Goal: Information Seeking & Learning: Learn about a topic

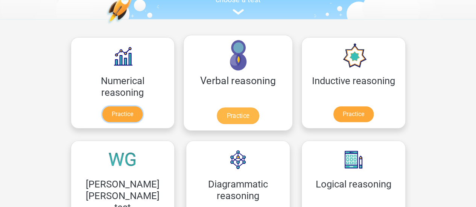
scroll to position [90, 0]
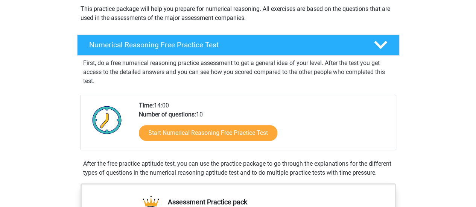
scroll to position [120, 0]
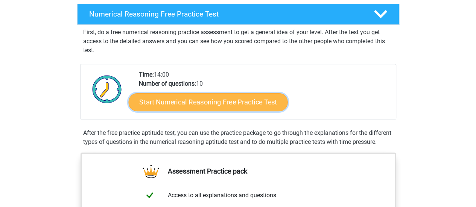
click at [214, 101] on link "Start Numerical Reasoning Free Practice Test" at bounding box center [207, 102] width 159 height 18
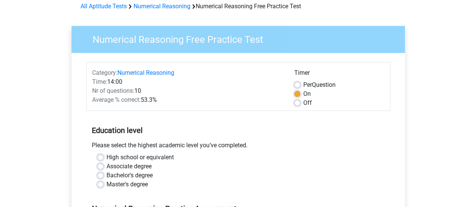
scroll to position [45, 0]
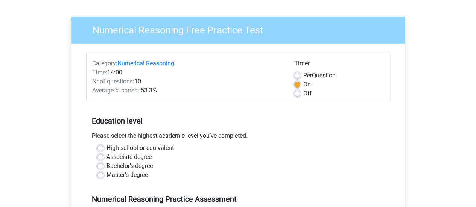
click at [303, 94] on label "Off" at bounding box center [307, 93] width 9 height 9
click at [297, 94] on input "Off" at bounding box center [297, 93] width 6 height 8
radio input "true"
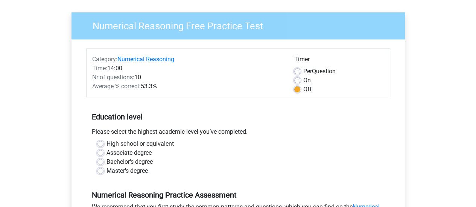
click at [300, 81] on div "On" at bounding box center [339, 80] width 90 height 9
click at [307, 140] on div "High school or equivalent" at bounding box center [238, 144] width 282 height 9
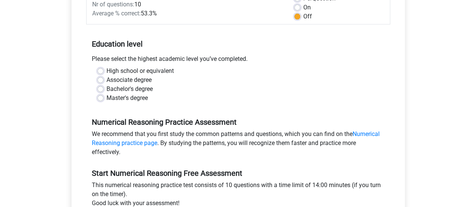
scroll to position [140, 0]
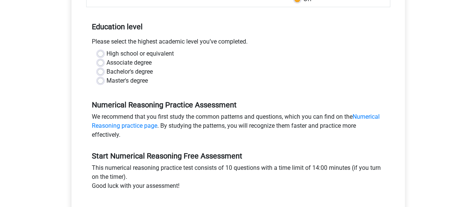
click at [96, 72] on div "High school or equivalent Associate degree Bachelor's degree Master's degree" at bounding box center [238, 67] width 293 height 36
click at [139, 74] on label "Bachelor's degree" at bounding box center [130, 71] width 46 height 9
click at [103, 74] on input "Bachelor's degree" at bounding box center [100, 71] width 6 height 8
radio input "true"
click at [353, 93] on div "Numerical Reasoning Practice Assessment We recommend that you first study the c…" at bounding box center [238, 116] width 304 height 51
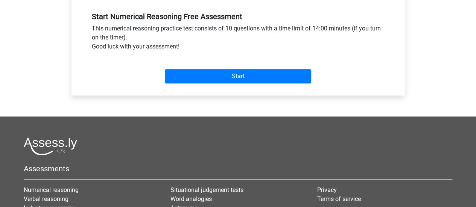
scroll to position [289, 0]
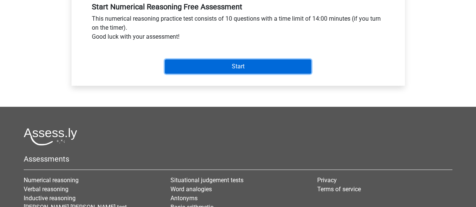
click at [258, 72] on input "Start" at bounding box center [238, 66] width 146 height 14
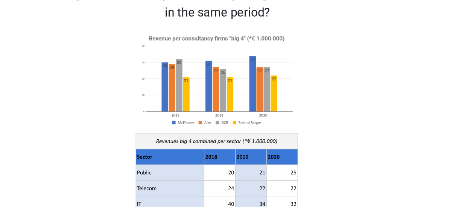
scroll to position [15, 0]
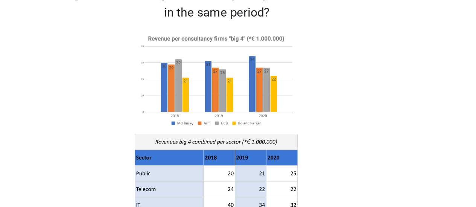
click at [279, 72] on image at bounding box center [238, 86] width 102 height 62
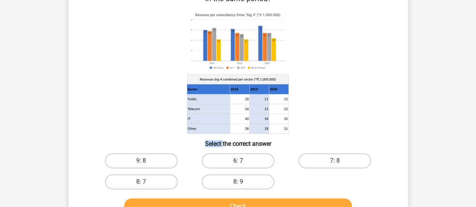
scroll to position [90, 0]
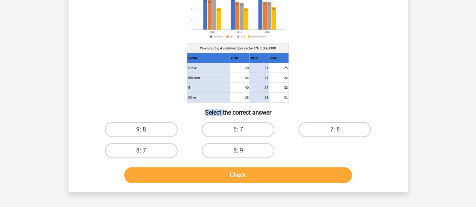
click at [250, 128] on label "6: 7" at bounding box center [238, 129] width 73 height 15
click at [243, 130] on input "6: 7" at bounding box center [240, 132] width 5 height 5
radio input "true"
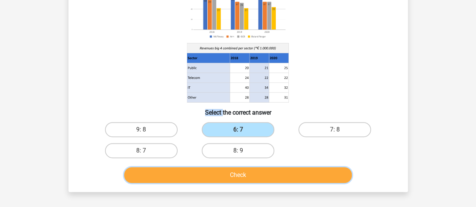
click at [261, 176] on button "Check" at bounding box center [238, 175] width 228 height 16
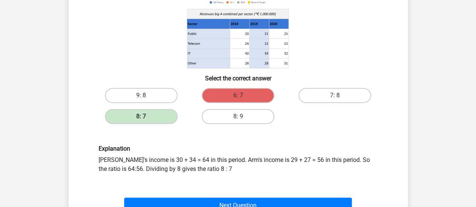
scroll to position [183, 0]
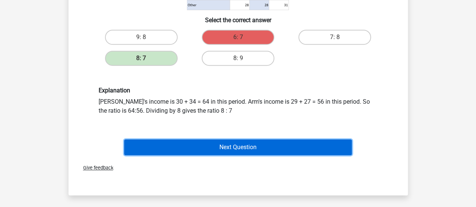
click at [264, 144] on button "Next Question" at bounding box center [238, 148] width 228 height 16
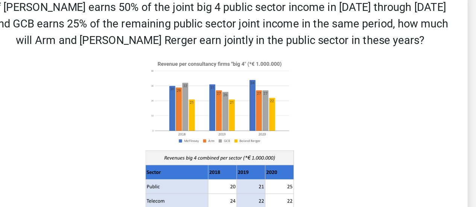
scroll to position [26, 0]
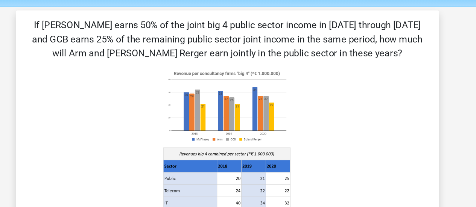
click at [273, 70] on image at bounding box center [238, 85] width 102 height 62
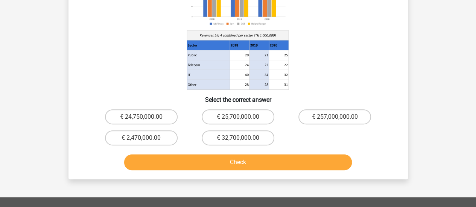
scroll to position [120, 0]
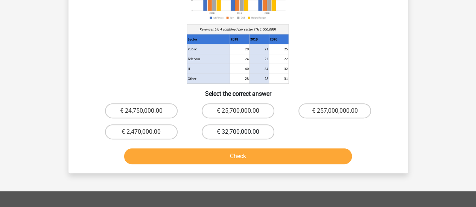
click at [228, 133] on label "€ 32,700,000.00" at bounding box center [238, 132] width 73 height 15
click at [238, 133] on input "€ 32,700,000.00" at bounding box center [240, 134] width 5 height 5
radio input "true"
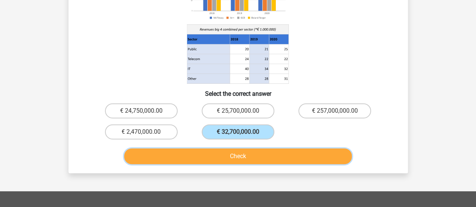
click at [237, 153] on button "Check" at bounding box center [238, 157] width 228 height 16
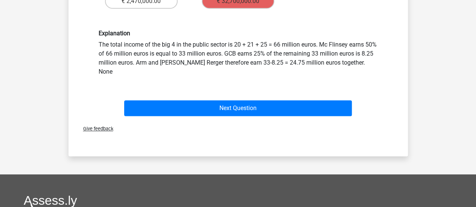
scroll to position [257, 0]
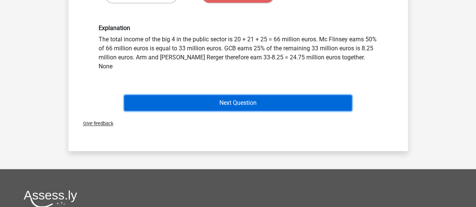
click at [268, 95] on button "Next Question" at bounding box center [238, 103] width 228 height 16
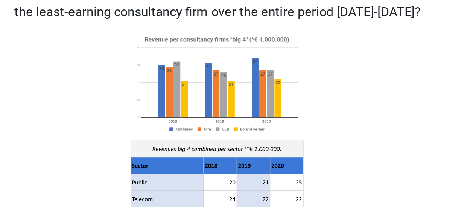
scroll to position [20, 0]
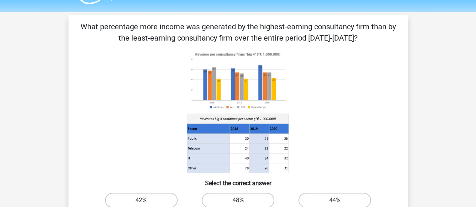
click at [254, 197] on label "48%" at bounding box center [238, 200] width 73 height 15
click at [243, 201] on input "48%" at bounding box center [240, 203] width 5 height 5
radio input "true"
click at [335, 201] on input "44%" at bounding box center [337, 203] width 5 height 5
radio input "true"
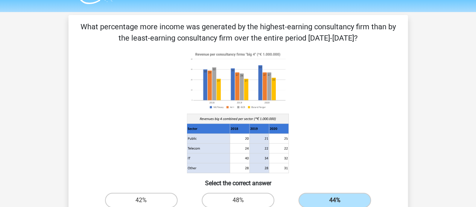
radio input "true"
click at [141, 201] on input "42%" at bounding box center [143, 203] width 5 height 5
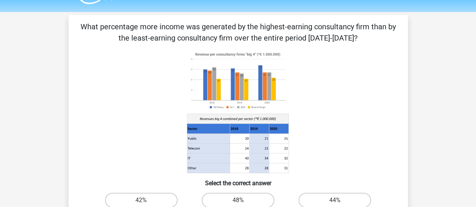
radio input "true"
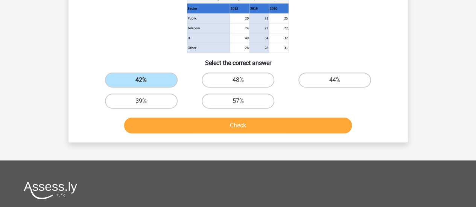
click at [238, 80] on input "48%" at bounding box center [240, 82] width 5 height 5
radio input "true"
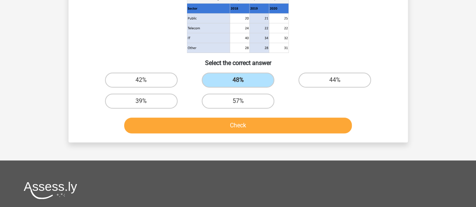
click at [335, 80] on input "44%" at bounding box center [337, 82] width 5 height 5
radio input "true"
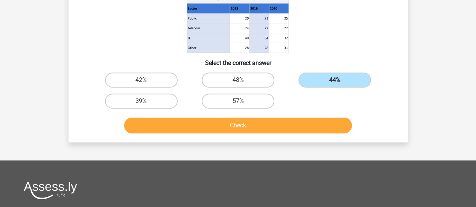
click at [141, 101] on input "39%" at bounding box center [143, 103] width 5 height 5
radio input "true"
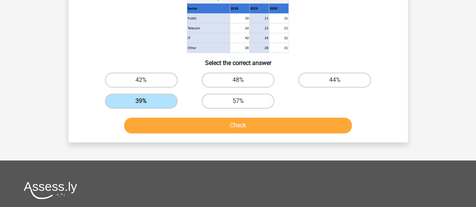
click at [238, 101] on input "57%" at bounding box center [240, 103] width 5 height 5
radio input "true"
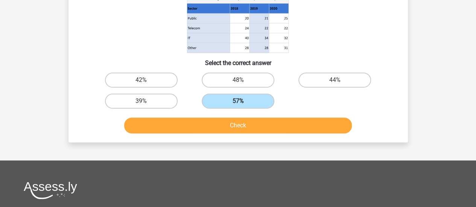
click at [141, 80] on input "42%" at bounding box center [143, 82] width 5 height 5
radio input "true"
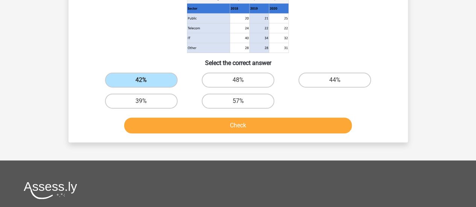
click at [238, 80] on input "48%" at bounding box center [240, 82] width 5 height 5
radio input "true"
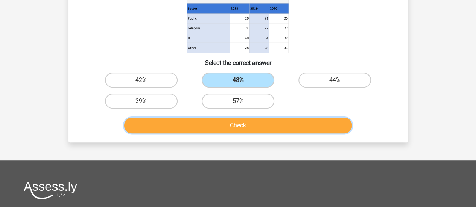
click at [274, 124] on button "Check" at bounding box center [238, 126] width 228 height 16
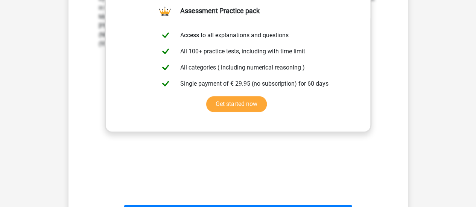
scroll to position [339, 0]
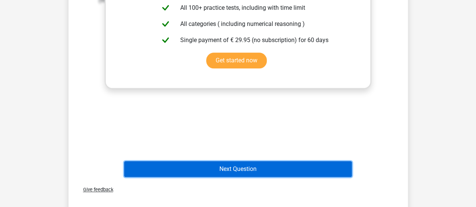
click at [259, 166] on button "Next Question" at bounding box center [238, 169] width 228 height 16
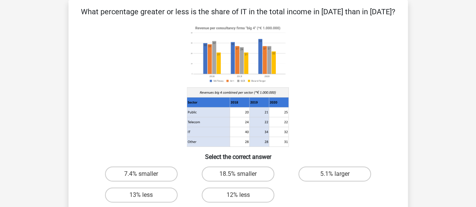
click at [464, 110] on div "Register Nederlands English" at bounding box center [238, 209] width 476 height 488
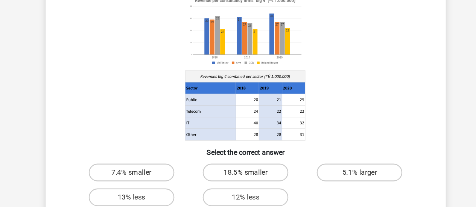
scroll to position [68, 0]
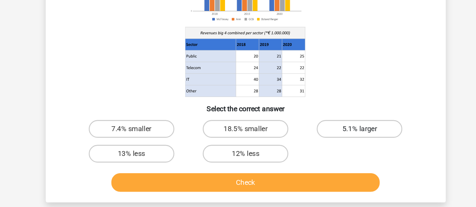
click at [342, 141] on label "5.1% larger" at bounding box center [334, 140] width 73 height 15
click at [340, 141] on input "5.1% larger" at bounding box center [337, 143] width 5 height 5
radio input "true"
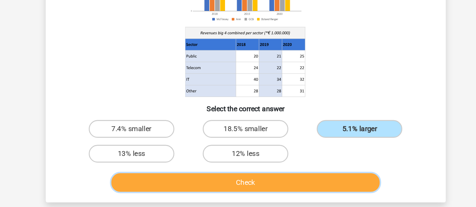
click at [291, 186] on button "Check" at bounding box center [238, 186] width 228 height 16
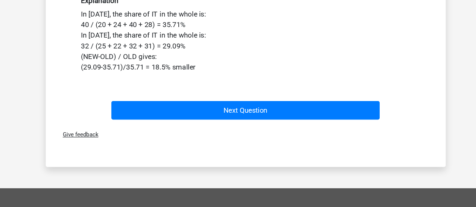
scroll to position [232, 0]
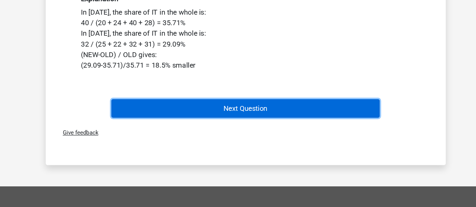
click at [284, 128] on button "Next Question" at bounding box center [238, 124] width 228 height 16
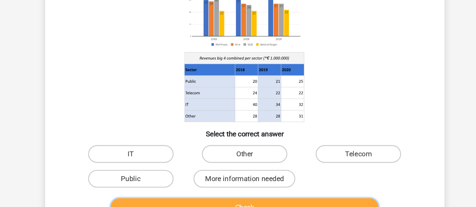
scroll to position [48, 0]
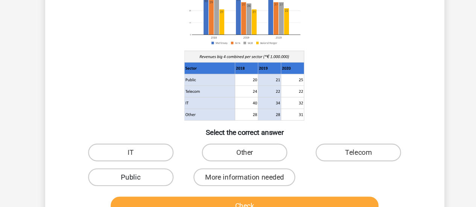
click at [159, 185] on label "Public" at bounding box center [141, 181] width 73 height 15
click at [146, 185] on input "Public" at bounding box center [143, 184] width 5 height 5
radio input "true"
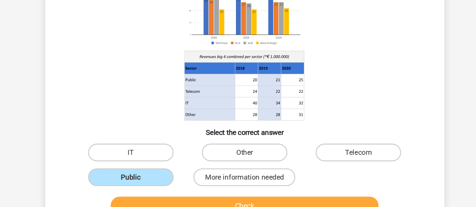
click at [238, 182] on input "More information needed" at bounding box center [240, 184] width 5 height 5
radio input "true"
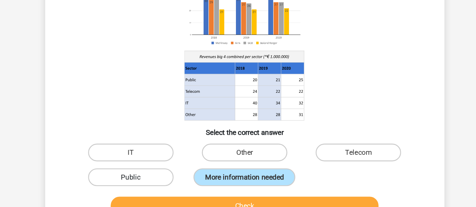
click at [151, 186] on label "Public" at bounding box center [141, 181] width 73 height 15
click at [146, 186] on input "Public" at bounding box center [143, 184] width 5 height 5
radio input "true"
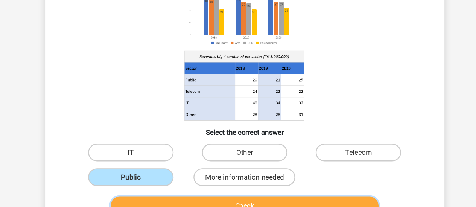
click at [217, 201] on button "Check" at bounding box center [238, 206] width 228 height 16
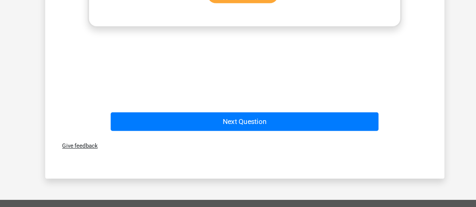
scroll to position [391, 0]
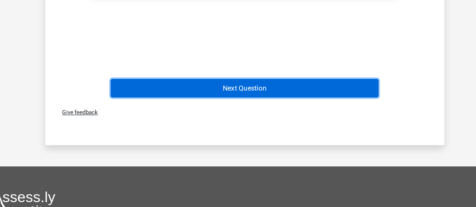
click at [271, 112] on button "Next Question" at bounding box center [238, 106] width 228 height 16
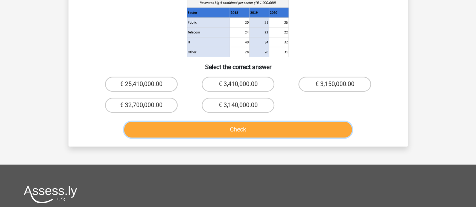
scroll to position [139, 0]
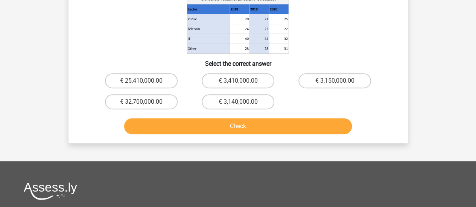
click at [239, 107] on input "€ 3,140,000.00" at bounding box center [240, 104] width 5 height 5
radio input "true"
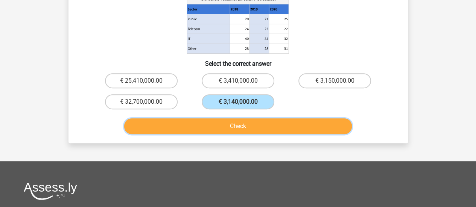
click at [259, 128] on button "Check" at bounding box center [238, 127] width 228 height 16
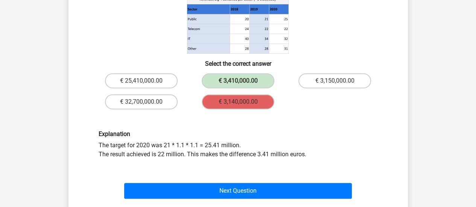
scroll to position [235, 0]
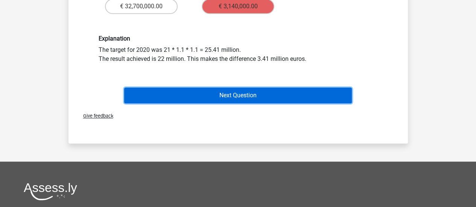
click at [256, 93] on button "Next Question" at bounding box center [238, 96] width 228 height 16
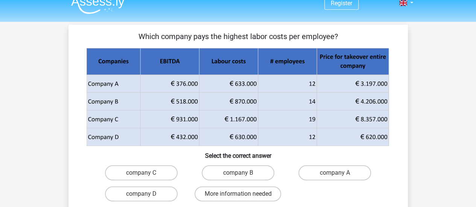
scroll to position [0, 0]
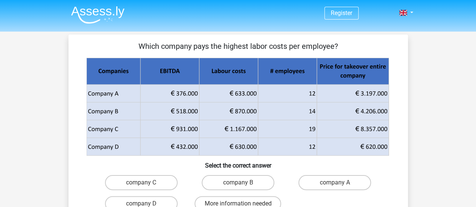
click at [110, 13] on img at bounding box center [97, 15] width 53 height 18
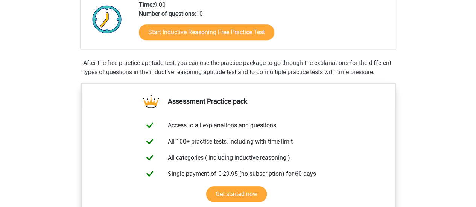
scroll to position [166, 0]
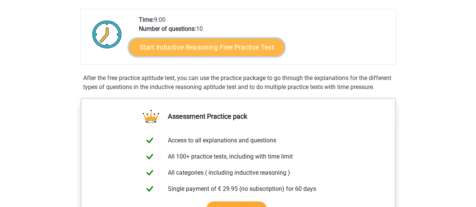
click at [200, 44] on link "Start Inductive Reasoning Free Practice Test" at bounding box center [207, 47] width 156 height 18
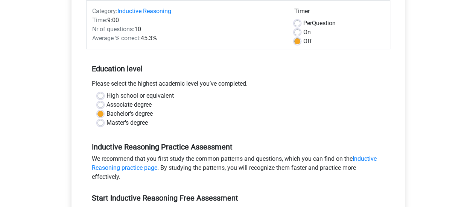
scroll to position [215, 0]
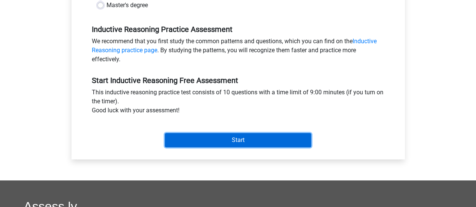
click at [254, 137] on input "Start" at bounding box center [238, 140] width 146 height 14
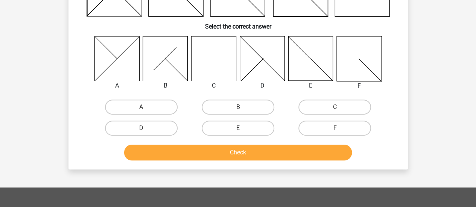
scroll to position [95, 0]
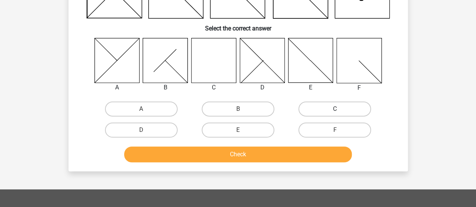
click at [318, 114] on label "C" at bounding box center [334, 109] width 73 height 15
click at [335, 114] on input "C" at bounding box center [337, 111] width 5 height 5
radio input "true"
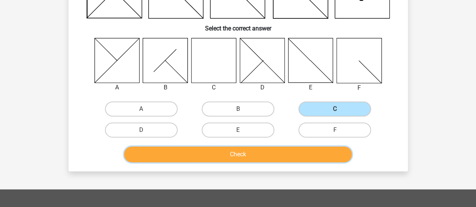
click at [320, 152] on button "Check" at bounding box center [238, 155] width 228 height 16
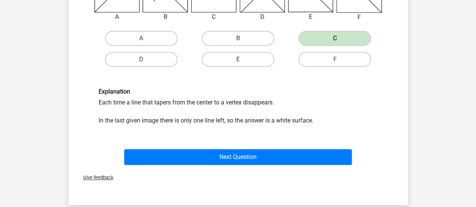
scroll to position [196, 0]
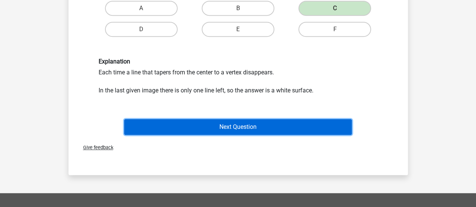
click at [258, 127] on button "Next Question" at bounding box center [238, 127] width 228 height 16
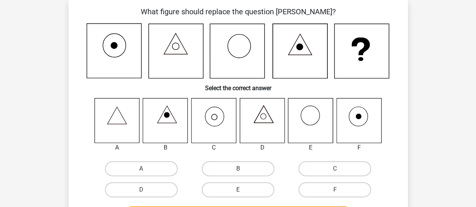
scroll to position [30, 0]
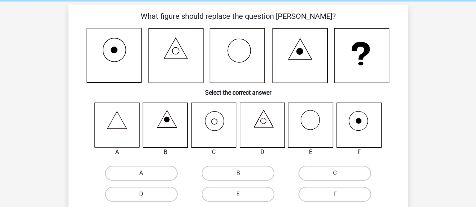
click at [210, 129] on icon at bounding box center [213, 125] width 45 height 45
click at [348, 177] on label "C" at bounding box center [334, 173] width 73 height 15
click at [340, 177] on input "C" at bounding box center [337, 176] width 5 height 5
radio input "true"
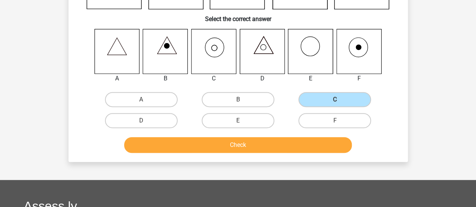
scroll to position [105, 0]
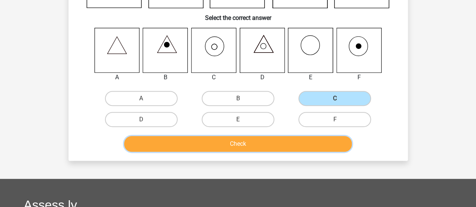
click at [209, 142] on button "Check" at bounding box center [238, 144] width 228 height 16
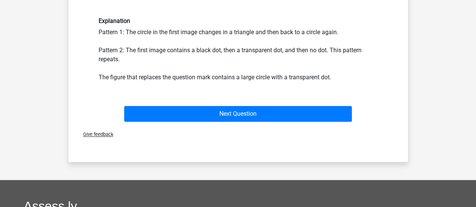
scroll to position [239, 0]
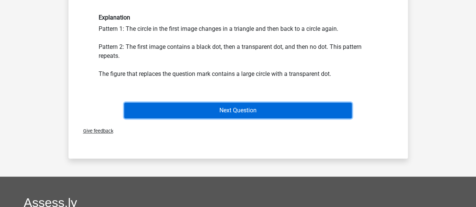
click at [275, 108] on button "Next Question" at bounding box center [238, 111] width 228 height 16
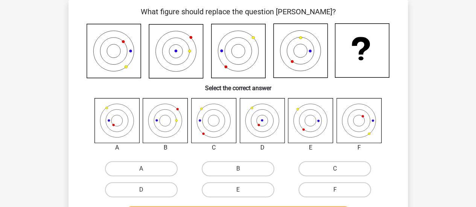
scroll to position [35, 0]
click at [245, 134] on icon at bounding box center [262, 120] width 45 height 45
click at [262, 114] on icon at bounding box center [262, 120] width 45 height 45
click at [154, 189] on label "D" at bounding box center [141, 190] width 73 height 15
click at [146, 190] on input "D" at bounding box center [143, 192] width 5 height 5
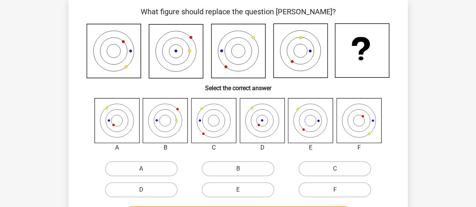
radio input "true"
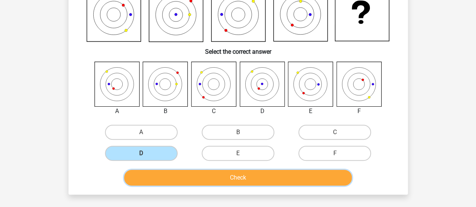
click at [251, 175] on button "Check" at bounding box center [238, 178] width 228 height 16
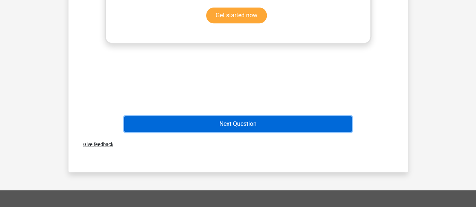
click at [262, 128] on button "Next Question" at bounding box center [238, 124] width 228 height 16
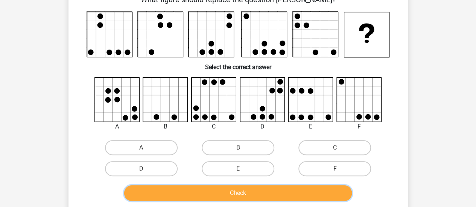
scroll to position [0, 0]
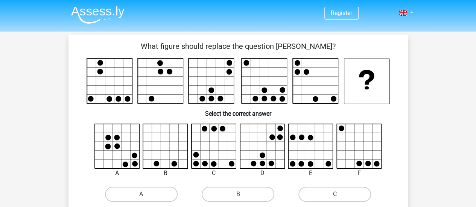
click at [306, 164] on icon at bounding box center [311, 146] width 45 height 45
click at [324, 195] on label "C" at bounding box center [334, 194] width 73 height 15
click at [335, 195] on input "C" at bounding box center [337, 197] width 5 height 5
radio input "true"
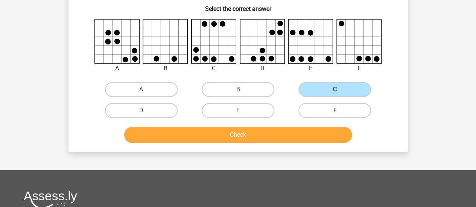
scroll to position [107, 0]
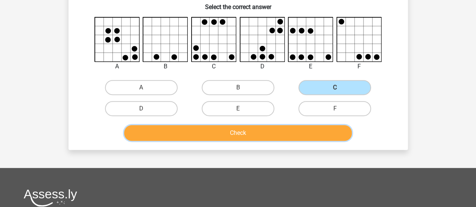
click at [235, 135] on button "Check" at bounding box center [238, 133] width 228 height 16
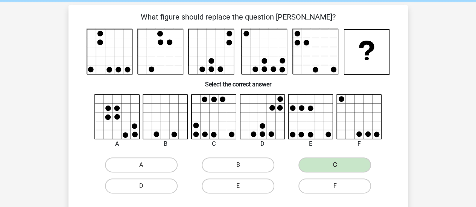
scroll to position [30, 0]
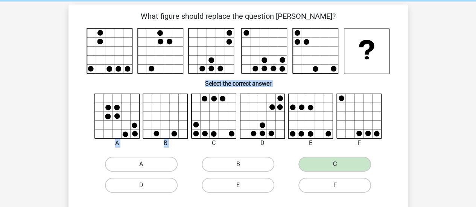
drag, startPoint x: 213, startPoint y: 113, endPoint x: 368, endPoint y: 37, distance: 172.7
click at [368, 37] on div "What figure should replace the question mark?" at bounding box center [238, 171] width 333 height 320
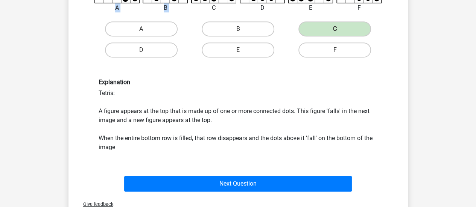
scroll to position [224, 0]
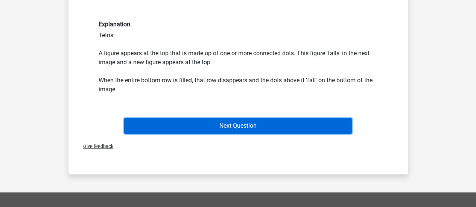
click at [291, 131] on button "Next Question" at bounding box center [238, 126] width 228 height 16
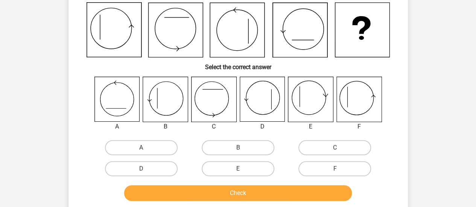
scroll to position [35, 0]
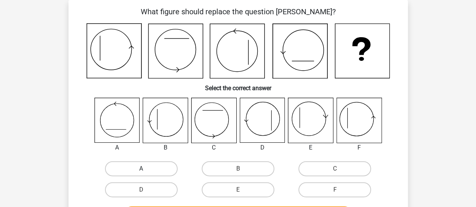
click at [146, 177] on label "A" at bounding box center [141, 168] width 73 height 15
click at [146, 174] on input "A" at bounding box center [143, 171] width 5 height 5
radio input "true"
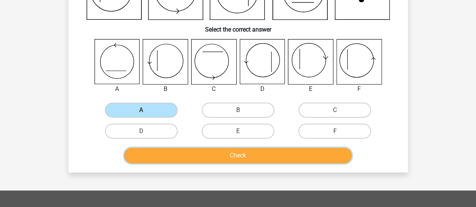
click at [267, 161] on button "Check" at bounding box center [238, 156] width 228 height 16
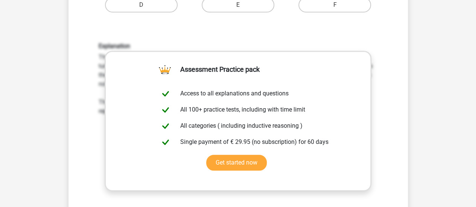
scroll to position [326, 0]
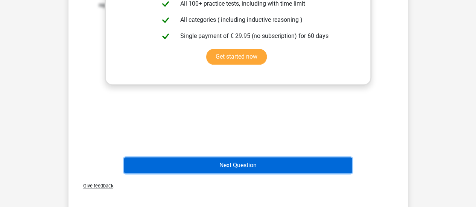
click at [239, 164] on button "Next Question" at bounding box center [238, 166] width 228 height 16
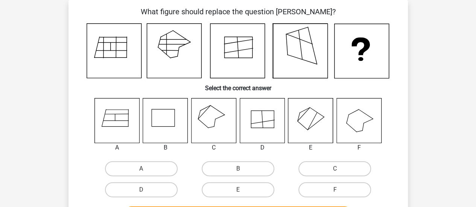
scroll to position [31, 0]
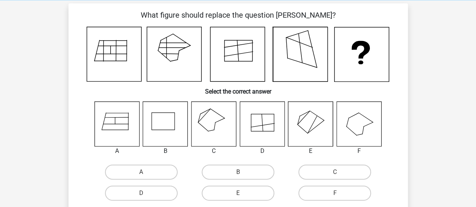
click at [271, 128] on icon at bounding box center [262, 124] width 45 height 45
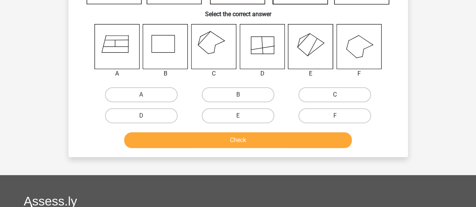
click at [321, 94] on label "C" at bounding box center [334, 94] width 73 height 15
click at [335, 95] on input "C" at bounding box center [337, 97] width 5 height 5
radio input "true"
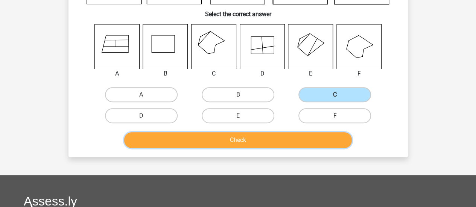
click at [284, 135] on button "Check" at bounding box center [238, 140] width 228 height 16
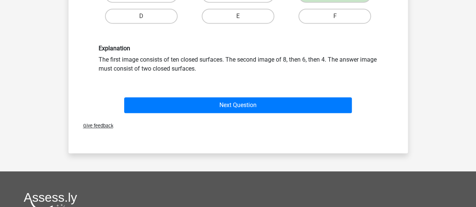
scroll to position [213, 0]
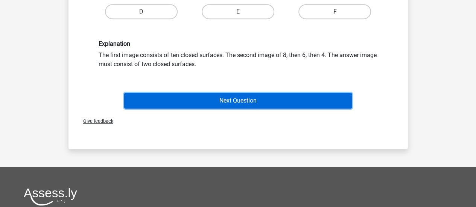
click at [276, 100] on button "Next Question" at bounding box center [238, 101] width 228 height 16
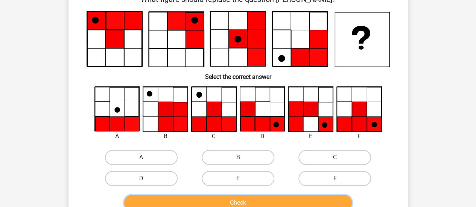
scroll to position [46, 0]
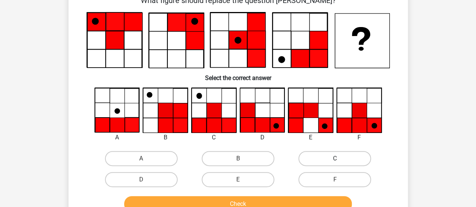
click at [330, 159] on label "C" at bounding box center [334, 158] width 73 height 15
click at [335, 159] on input "C" at bounding box center [337, 161] width 5 height 5
radio input "true"
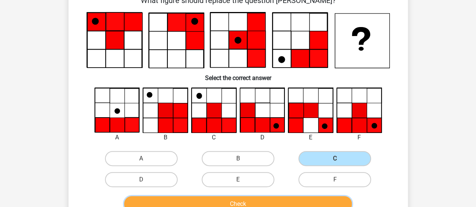
click at [320, 199] on button "Check" at bounding box center [238, 204] width 228 height 16
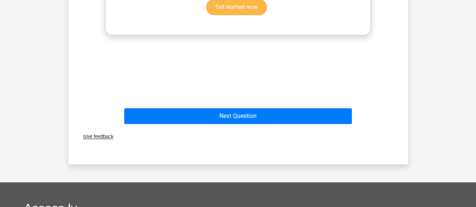
scroll to position [409, 0]
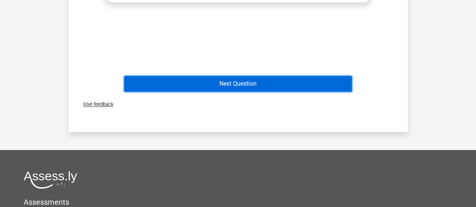
click at [233, 87] on button "Next Question" at bounding box center [238, 84] width 228 height 16
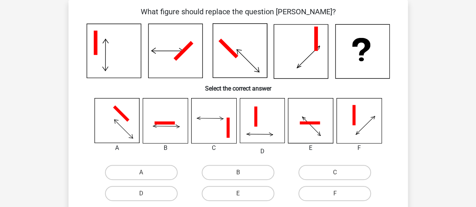
scroll to position [53, 0]
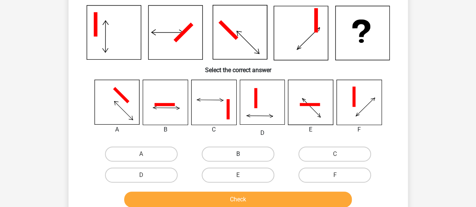
click at [245, 161] on label "B" at bounding box center [238, 154] width 73 height 15
click at [243, 159] on input "B" at bounding box center [240, 156] width 5 height 5
radio input "true"
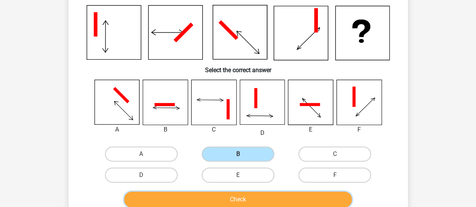
click at [275, 197] on button "Check" at bounding box center [238, 200] width 228 height 16
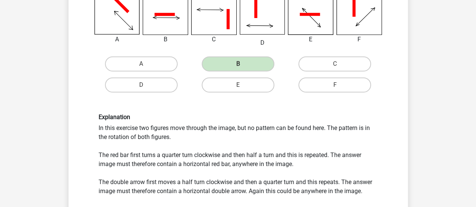
scroll to position [329, 0]
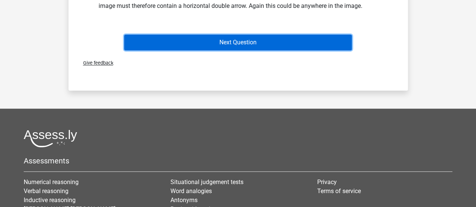
click at [268, 41] on button "Next Question" at bounding box center [238, 43] width 228 height 16
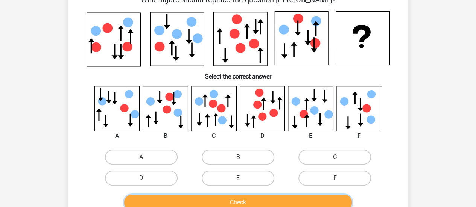
scroll to position [35, 0]
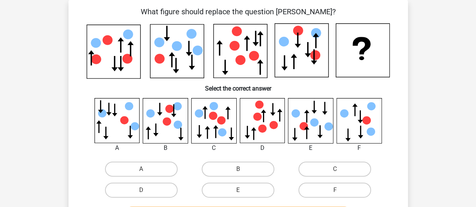
click at [274, 131] on icon at bounding box center [262, 120] width 45 height 45
click at [257, 182] on div "E" at bounding box center [238, 190] width 97 height 21
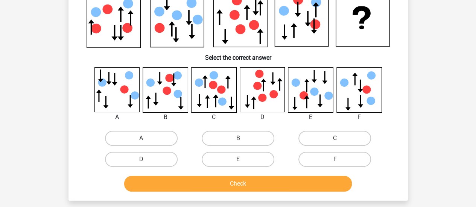
click at [318, 145] on label "C" at bounding box center [334, 138] width 73 height 15
click at [335, 143] on input "C" at bounding box center [337, 140] width 5 height 5
radio input "true"
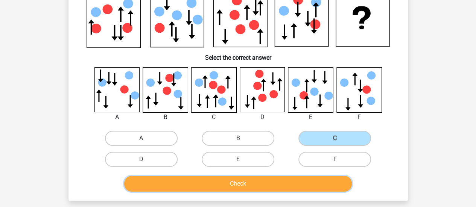
click at [298, 182] on button "Check" at bounding box center [238, 184] width 228 height 16
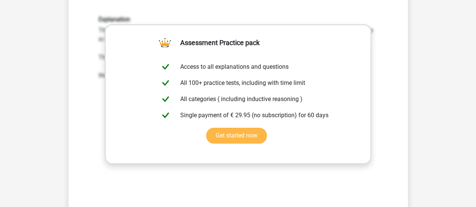
scroll to position [428, 0]
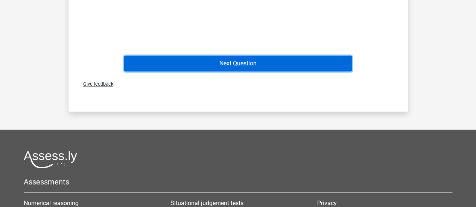
click at [240, 57] on button "Next Question" at bounding box center [238, 64] width 228 height 16
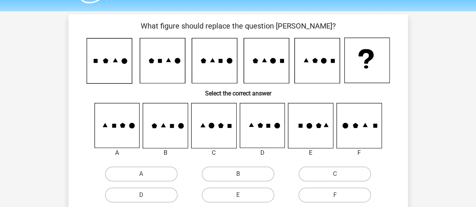
scroll to position [19, 0]
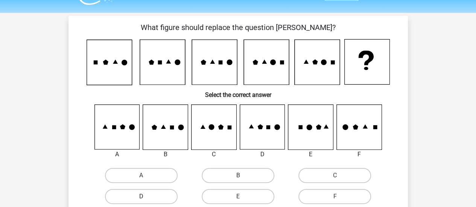
click at [155, 195] on label "D" at bounding box center [141, 196] width 73 height 15
click at [146, 197] on input "D" at bounding box center [143, 199] width 5 height 5
radio input "true"
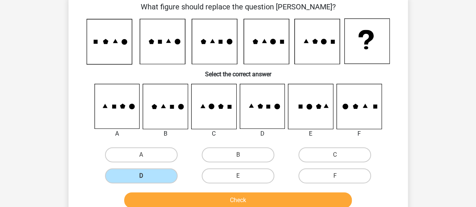
scroll to position [80, 0]
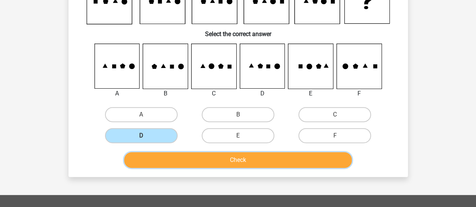
click at [303, 160] on button "Check" at bounding box center [238, 160] width 228 height 16
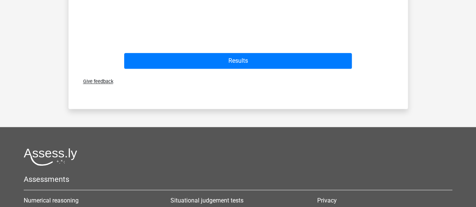
scroll to position [443, 0]
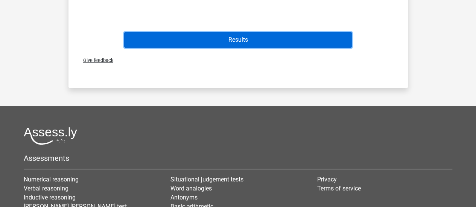
click at [287, 41] on button "Results" at bounding box center [238, 40] width 228 height 16
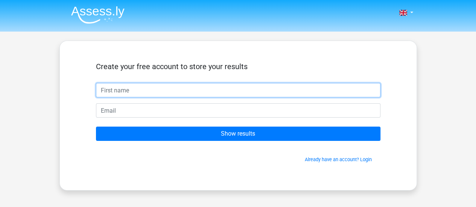
click at [208, 91] on input "text" at bounding box center [238, 90] width 285 height 14
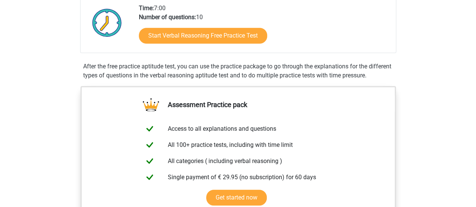
scroll to position [166, 0]
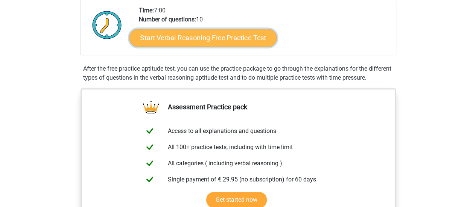
click at [194, 40] on link "Start Verbal Reasoning Free Practice Test" at bounding box center [203, 38] width 148 height 18
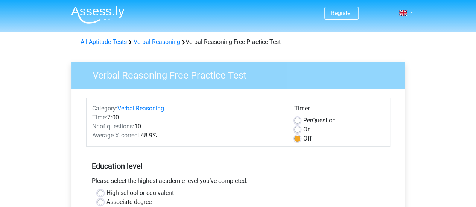
scroll to position [181, 0]
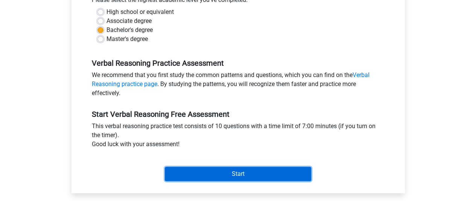
click at [264, 177] on input "Start" at bounding box center [238, 174] width 146 height 14
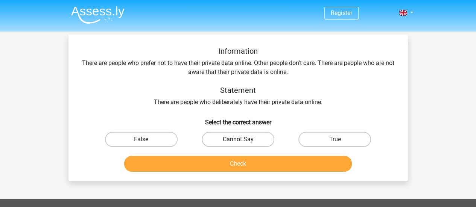
click at [262, 137] on label "Cannot Say" at bounding box center [238, 139] width 73 height 15
click at [243, 140] on input "Cannot Say" at bounding box center [240, 142] width 5 height 5
radio input "true"
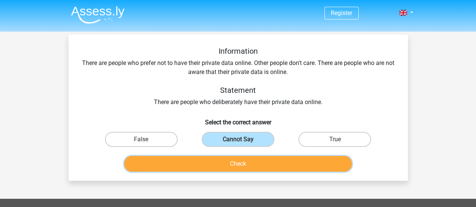
click at [272, 168] on button "Check" at bounding box center [238, 164] width 228 height 16
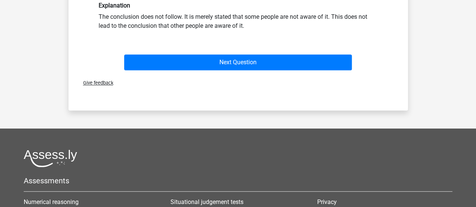
scroll to position [179, 0]
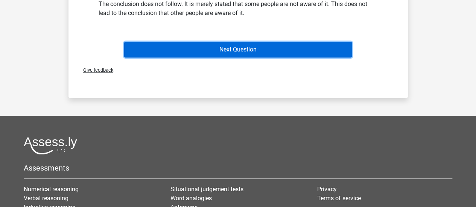
click at [315, 57] on button "Next Question" at bounding box center [238, 50] width 228 height 16
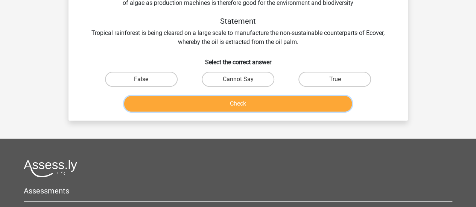
scroll to position [35, 0]
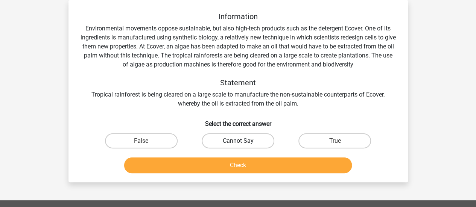
click at [256, 140] on label "Cannot Say" at bounding box center [238, 141] width 73 height 15
click at [243, 141] on input "Cannot Say" at bounding box center [240, 143] width 5 height 5
radio input "true"
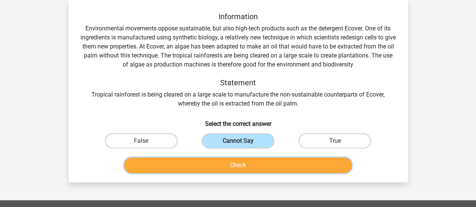
click at [261, 166] on button "Check" at bounding box center [238, 166] width 228 height 16
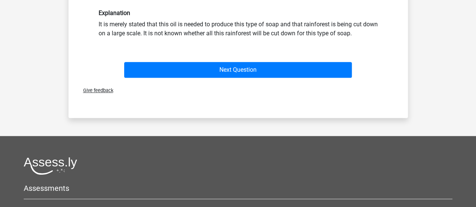
scroll to position [216, 0]
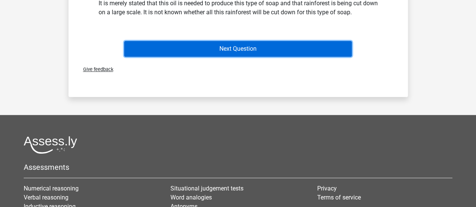
click at [306, 52] on button "Next Question" at bounding box center [238, 49] width 228 height 16
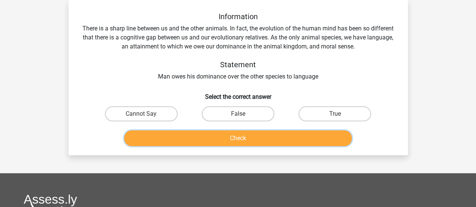
scroll to position [35, 0]
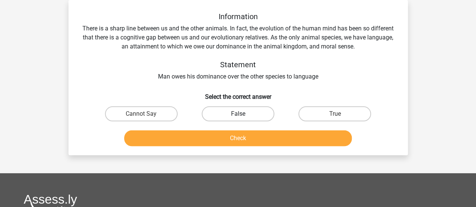
click at [262, 111] on label "False" at bounding box center [238, 114] width 73 height 15
click at [243, 114] on input "False" at bounding box center [240, 116] width 5 height 5
radio input "true"
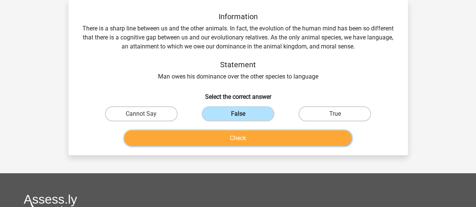
click at [273, 134] on button "Check" at bounding box center [238, 139] width 228 height 16
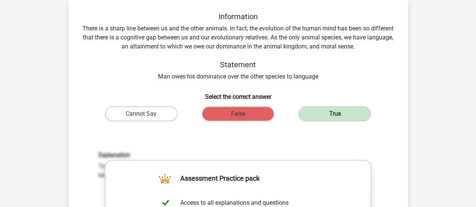
scroll to position [387, 0]
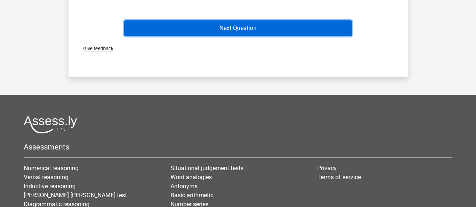
click at [303, 25] on button "Next Question" at bounding box center [238, 28] width 228 height 16
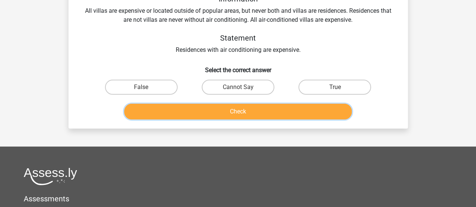
scroll to position [35, 0]
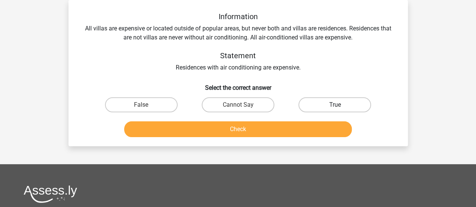
click at [315, 108] on label "True" at bounding box center [334, 104] width 73 height 15
click at [335, 108] on input "True" at bounding box center [337, 107] width 5 height 5
radio input "true"
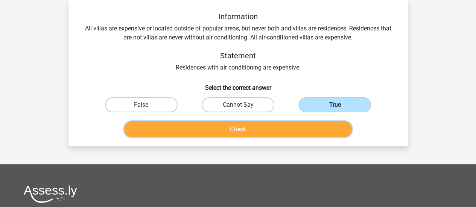
click at [282, 134] on button "Check" at bounding box center [238, 130] width 228 height 16
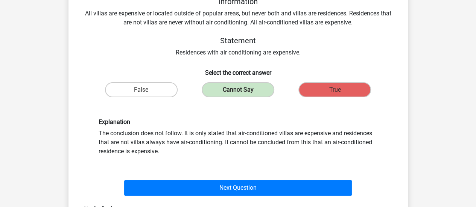
scroll to position [95, 0]
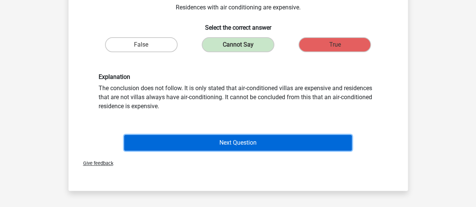
click at [288, 144] on button "Next Question" at bounding box center [238, 143] width 228 height 16
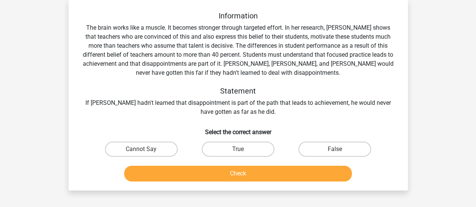
scroll to position [35, 0]
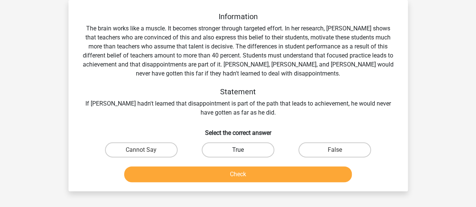
click at [221, 156] on label "True" at bounding box center [238, 150] width 73 height 15
click at [238, 155] on input "True" at bounding box center [240, 152] width 5 height 5
radio input "true"
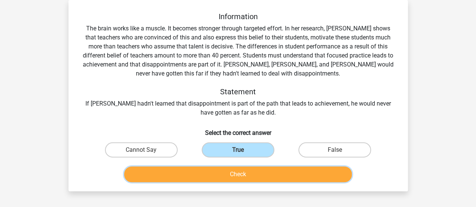
click at [238, 180] on button "Check" at bounding box center [238, 175] width 228 height 16
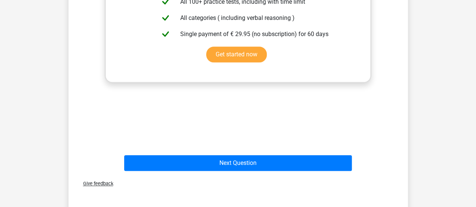
scroll to position [330, 0]
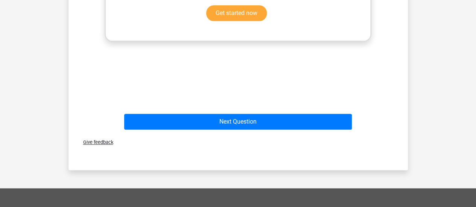
click at [280, 134] on div "Give feedback" at bounding box center [238, 142] width 333 height 19
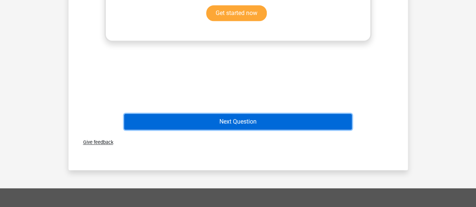
click at [267, 122] on button "Next Question" at bounding box center [238, 122] width 228 height 16
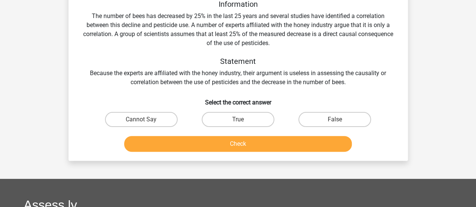
scroll to position [35, 0]
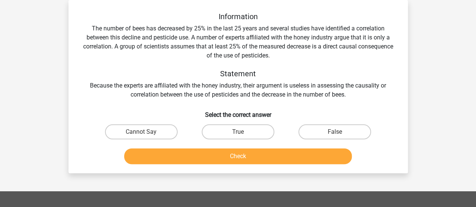
click at [424, 97] on div "Register Nederlands English" at bounding box center [238, 177] width 476 height 425
click at [250, 135] on label "True" at bounding box center [238, 132] width 73 height 15
click at [243, 135] on input "True" at bounding box center [240, 134] width 5 height 5
radio input "true"
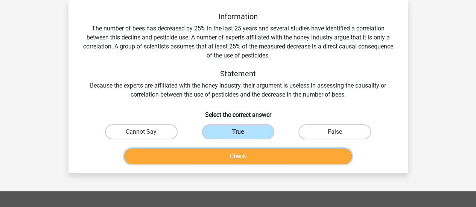
click at [263, 156] on button "Check" at bounding box center [238, 157] width 228 height 16
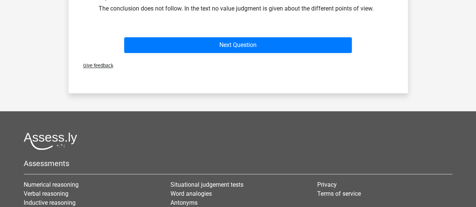
scroll to position [216, 0]
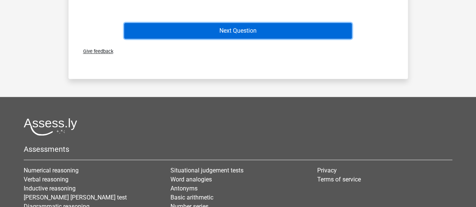
click at [276, 28] on button "Next Question" at bounding box center [238, 31] width 228 height 16
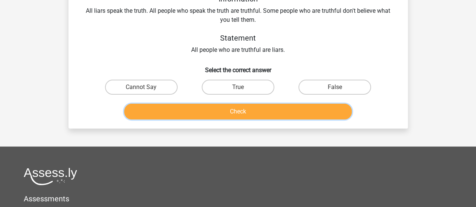
scroll to position [35, 0]
